Goal: Navigation & Orientation: Understand site structure

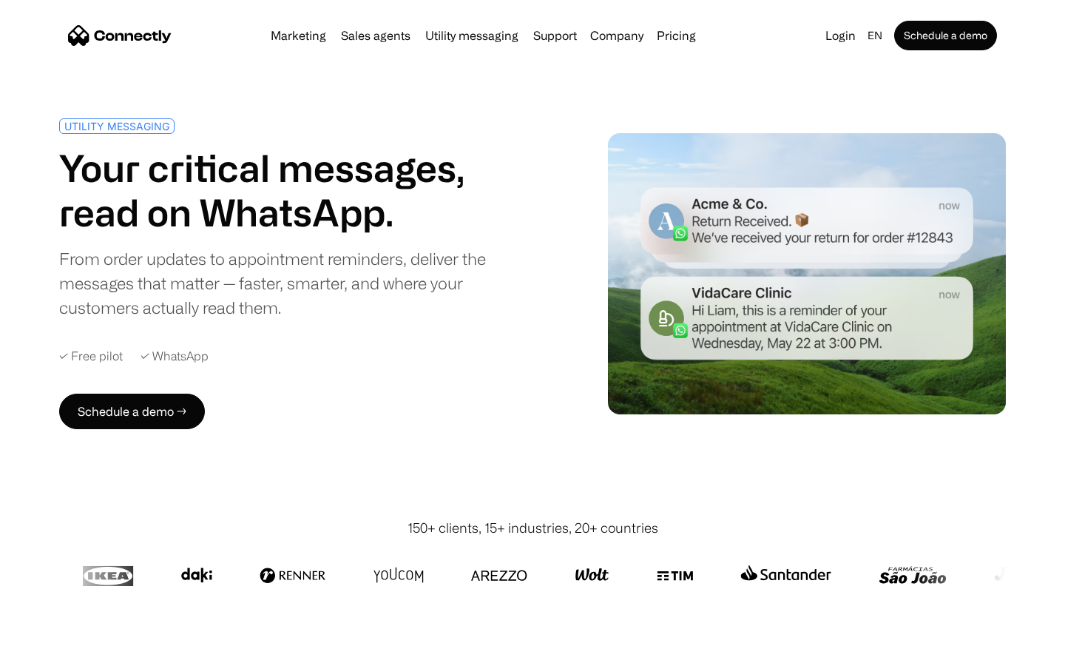
scroll to position [3898, 0]
